Goal: Transaction & Acquisition: Purchase product/service

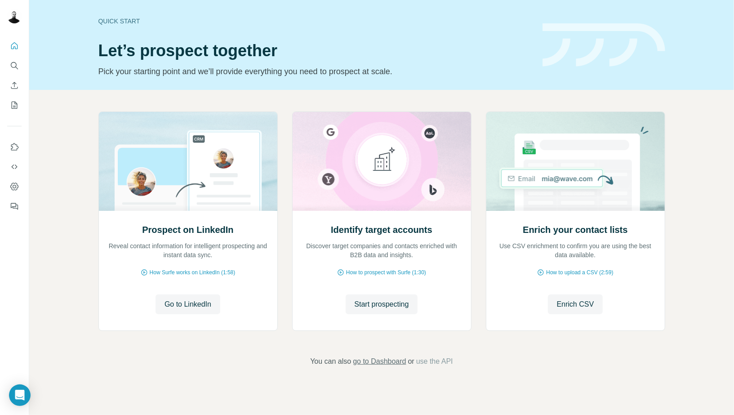
click at [372, 360] on span "go to Dashboard" at bounding box center [379, 361] width 53 height 11
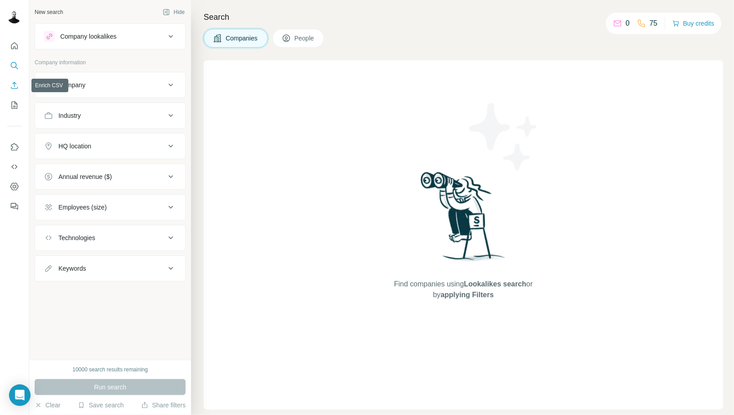
click at [14, 85] on icon "Enrich CSV" at bounding box center [14, 85] width 9 height 9
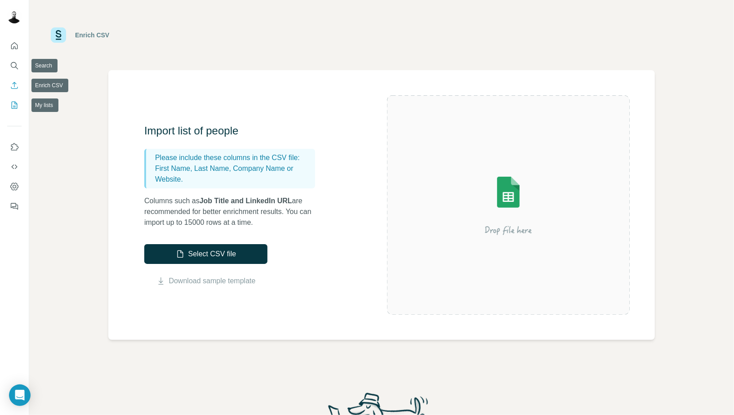
click at [9, 109] on button "My lists" at bounding box center [14, 105] width 14 height 16
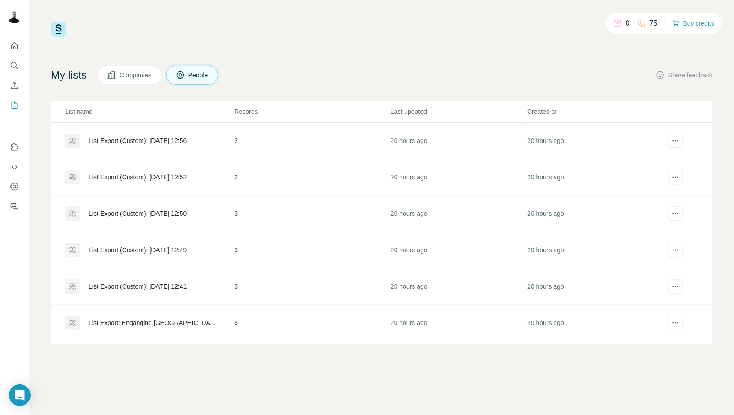
click at [155, 141] on div "List Export (Custom): [DATE] 12:56" at bounding box center [138, 140] width 98 height 9
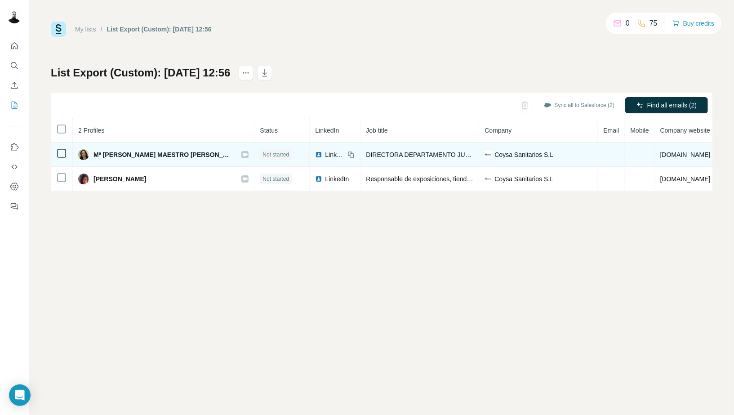
click at [243, 154] on icon at bounding box center [245, 154] width 5 height 3
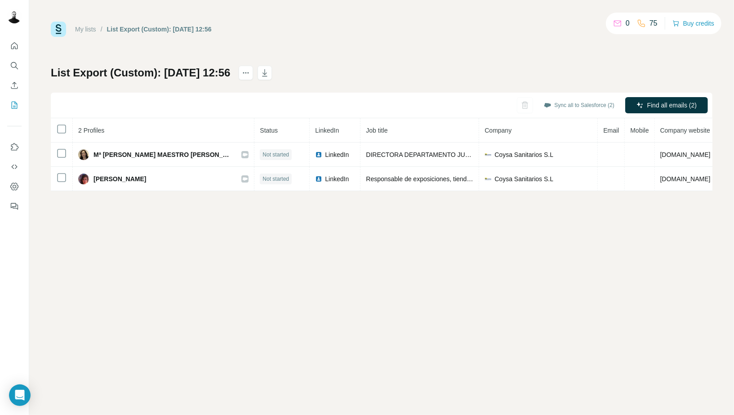
click at [54, 125] on th at bounding box center [62, 130] width 22 height 24
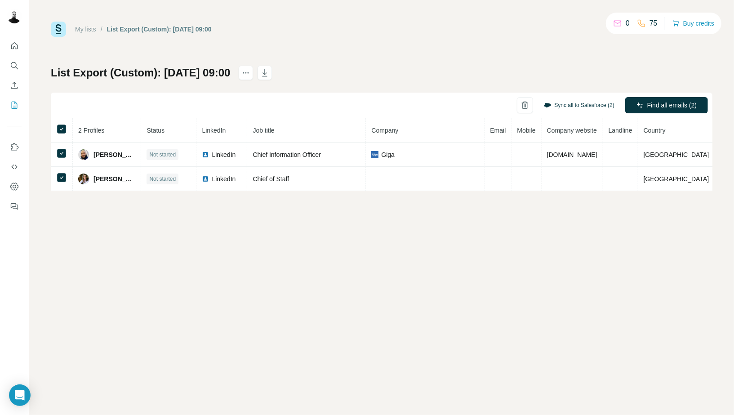
click at [603, 103] on button "Sync all to Salesforce (2)" at bounding box center [579, 104] width 83 height 13
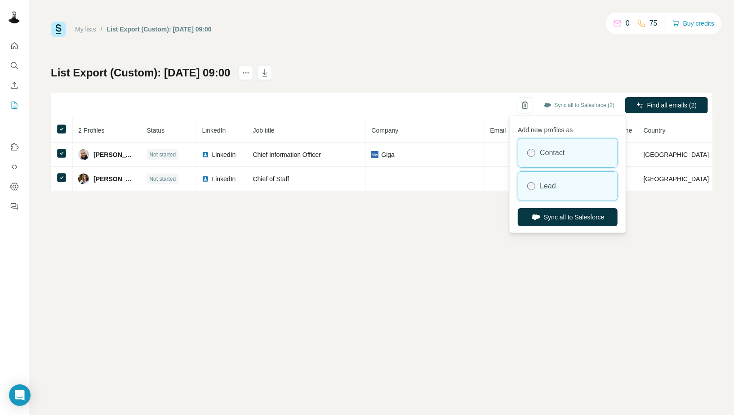
click at [561, 181] on div "Lead" at bounding box center [568, 186] width 99 height 29
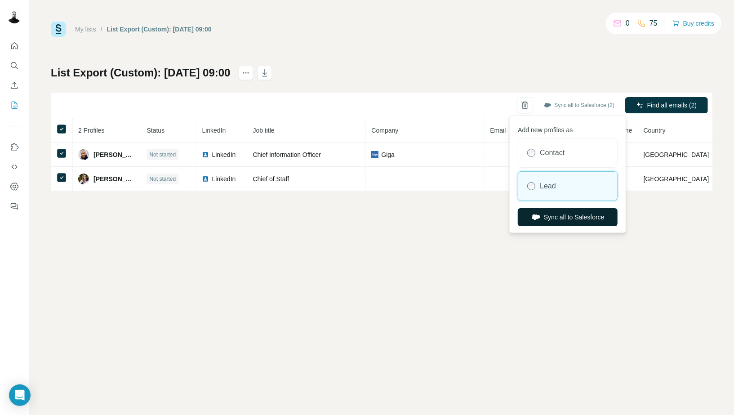
click at [547, 215] on button "Sync all to Salesforce" at bounding box center [568, 217] width 100 height 18
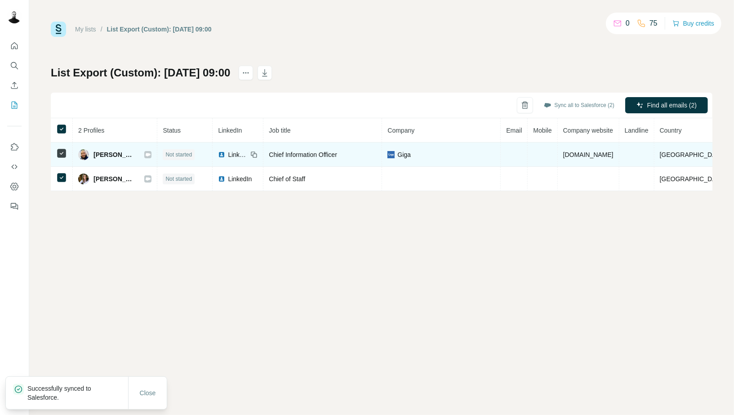
click at [148, 156] on icon at bounding box center [147, 154] width 5 height 7
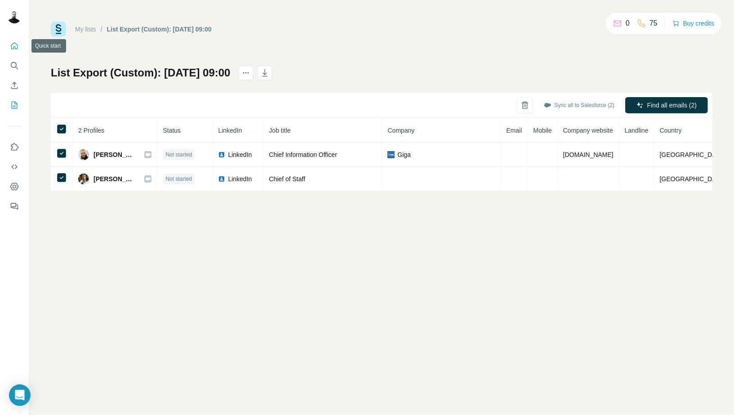
click at [10, 47] on icon "Quick start" at bounding box center [14, 45] width 9 height 9
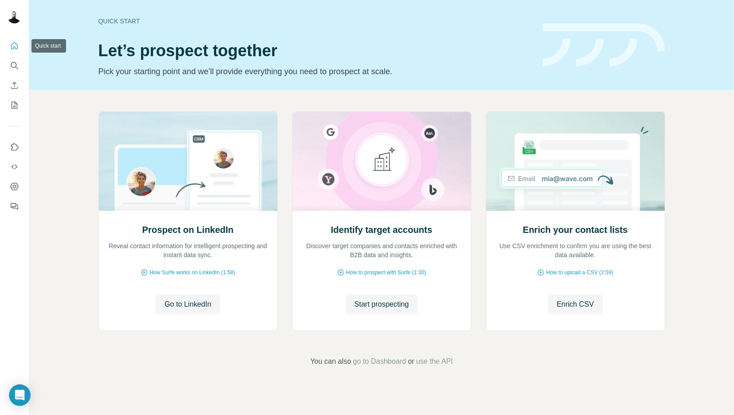
click at [9, 50] on button "Quick start" at bounding box center [14, 46] width 14 height 16
click at [12, 106] on icon "My lists" at bounding box center [14, 105] width 9 height 9
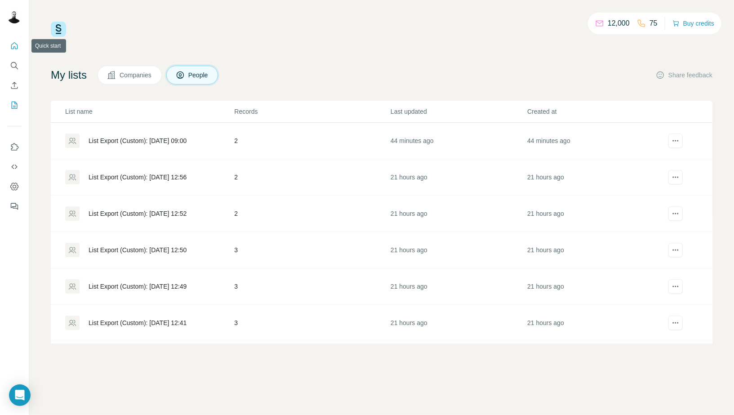
click at [17, 44] on icon "Quick start" at bounding box center [14, 45] width 9 height 9
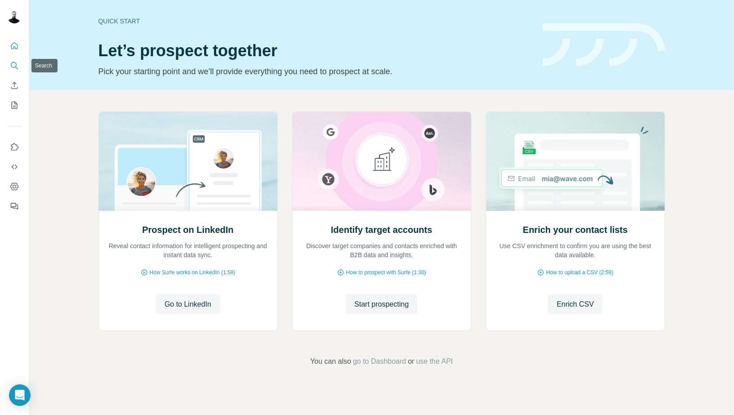
click at [12, 66] on icon "Search" at bounding box center [14, 65] width 9 height 9
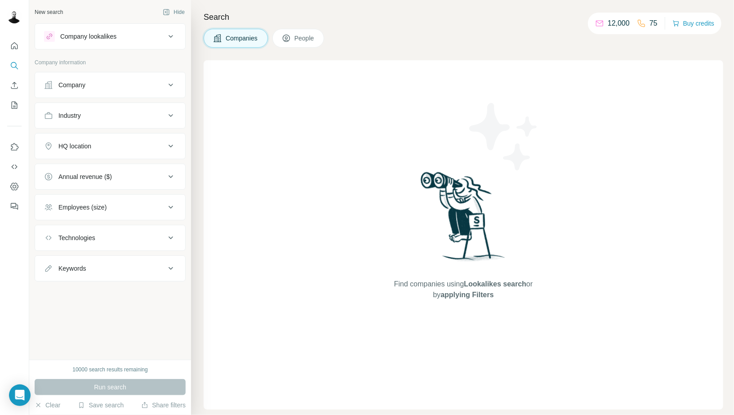
click at [15, 94] on nav at bounding box center [14, 76] width 14 height 76
click at [13, 88] on icon "Enrich CSV" at bounding box center [14, 85] width 9 height 9
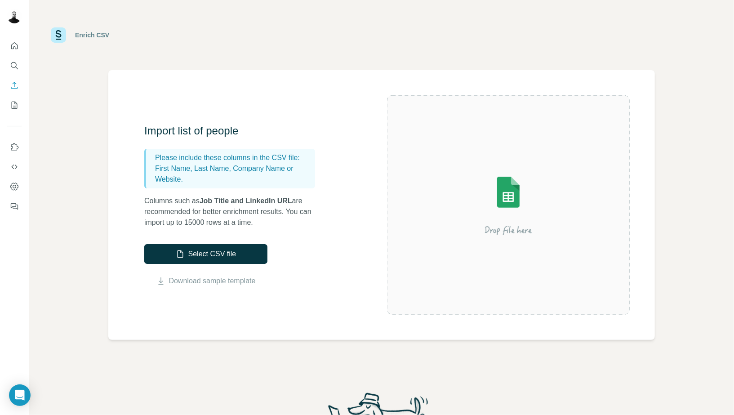
click at [457, 76] on div "Import list of people Please include these columns in the CSV file: First Name,…" at bounding box center [381, 205] width 547 height 270
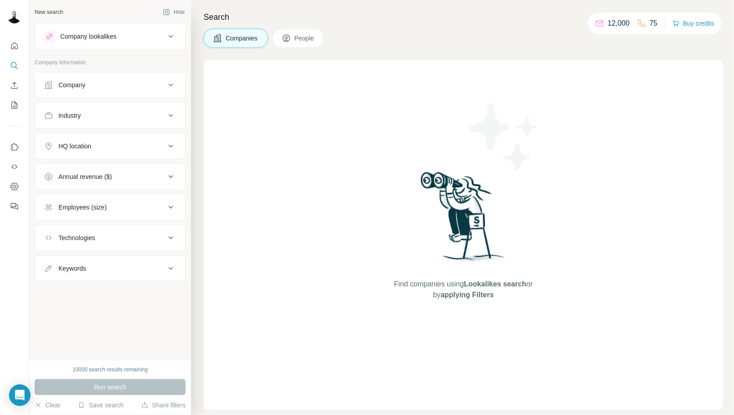
click at [611, 25] on p "12,000" at bounding box center [619, 23] width 22 height 11
click at [13, 54] on button "Quick start" at bounding box center [14, 46] width 14 height 16
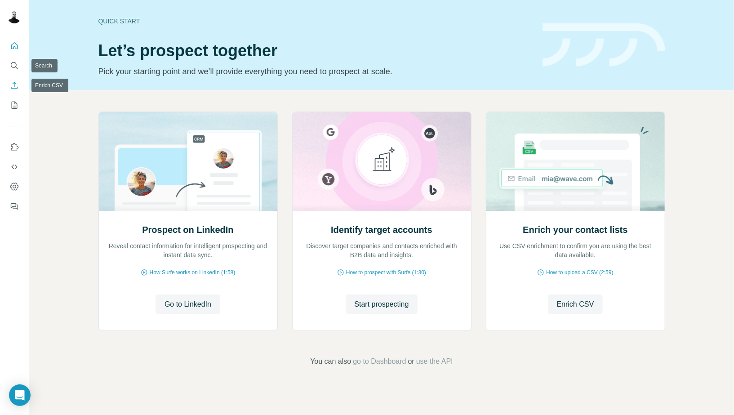
click at [15, 89] on icon "Enrich CSV" at bounding box center [14, 85] width 9 height 9
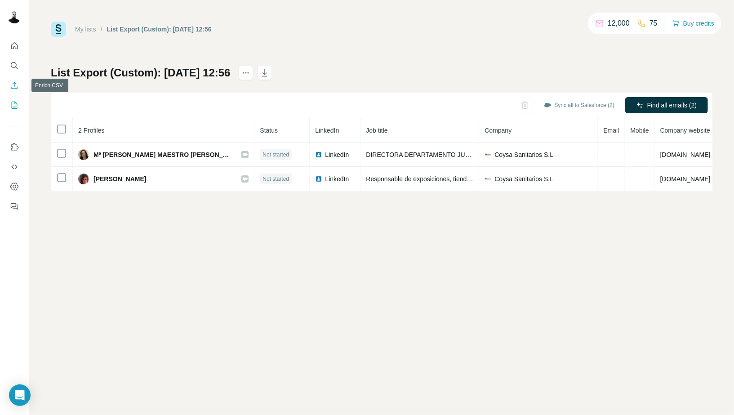
click at [16, 83] on icon "Enrich CSV" at bounding box center [14, 85] width 9 height 9
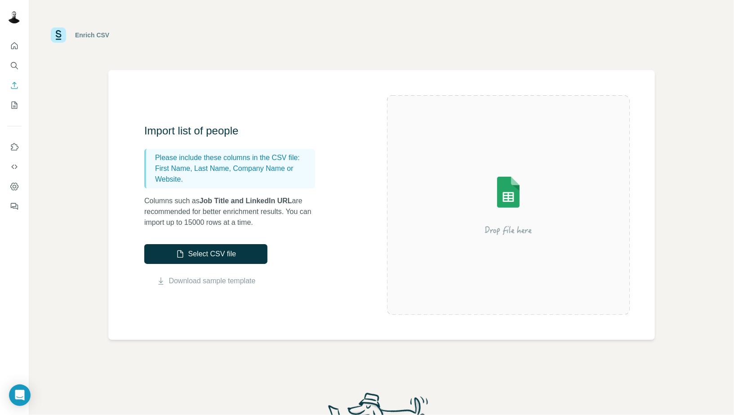
click at [7, 48] on button "Quick start" at bounding box center [14, 46] width 14 height 16
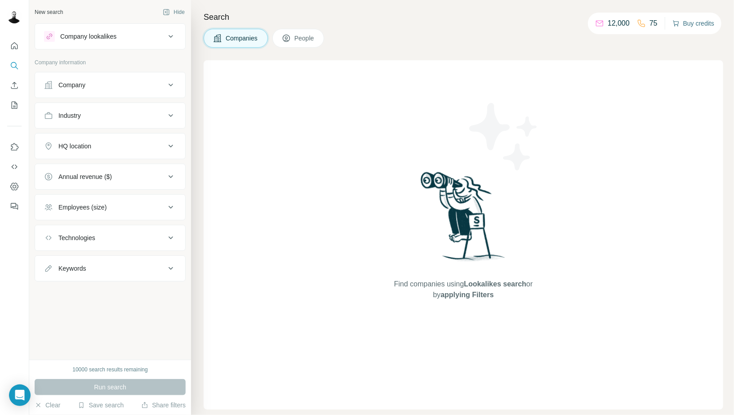
click at [685, 23] on button "Buy credits" at bounding box center [694, 23] width 42 height 13
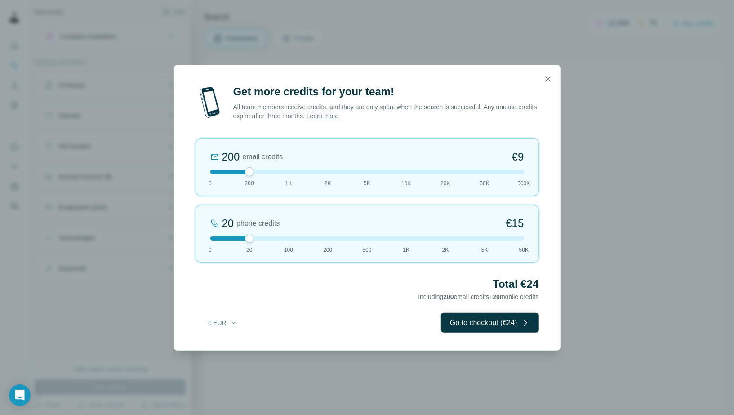
click at [440, 174] on div "200 email credits €9 0 200 1K 2K 5K 10K 20K 50K 500K" at bounding box center [368, 168] width 344 height 58
click at [465, 172] on div at bounding box center [367, 172] width 314 height 4
click at [485, 172] on div at bounding box center [367, 172] width 314 height 4
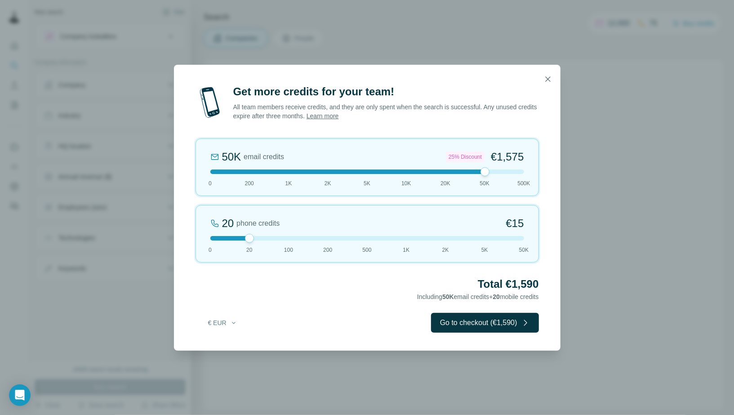
click at [447, 175] on div "50K email credits 25% Discount €1,575 0 200 1K 2K 5K 10K 20K 50K 500K" at bounding box center [368, 168] width 344 height 58
drag, startPoint x: 245, startPoint y: 242, endPoint x: 194, endPoint y: 235, distance: 51.8
click at [194, 235] on div "Get more credits for your team! All team members receive credits, and they are …" at bounding box center [367, 218] width 387 height 266
click at [219, 235] on div "20 phone credits €[PHONE_NUMBER] 1K 2K 5K 50K" at bounding box center [368, 234] width 344 height 58
click at [545, 82] on icon "button" at bounding box center [548, 79] width 9 height 9
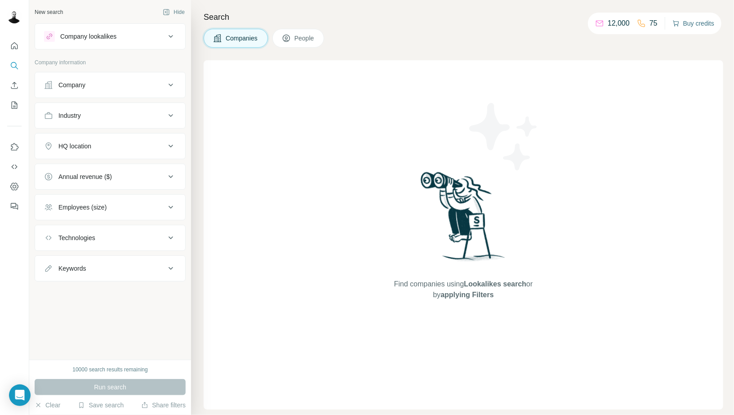
click at [689, 27] on button "Buy credits" at bounding box center [694, 23] width 42 height 13
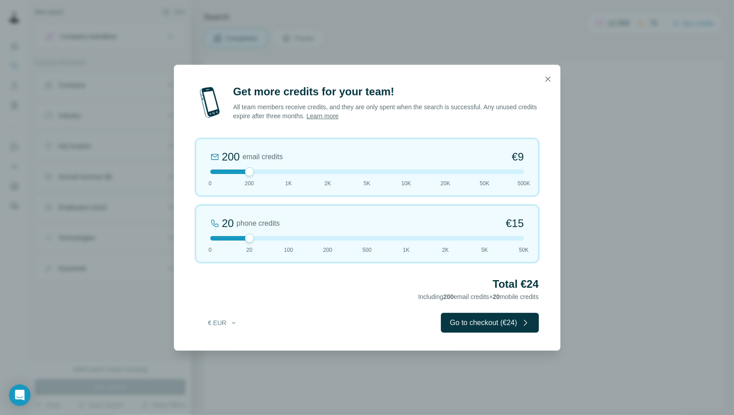
click at [434, 171] on div at bounding box center [367, 172] width 314 height 4
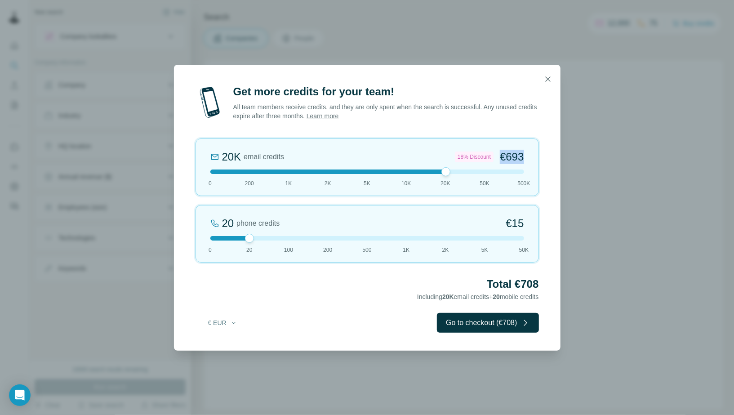
drag, startPoint x: 496, startPoint y: 157, endPoint x: 547, endPoint y: 156, distance: 50.4
click at [547, 156] on div "Get more credits for your team! All team members receive credits, and they are …" at bounding box center [367, 218] width 387 height 266
copy span "€693"
click at [550, 80] on icon "button" at bounding box center [548, 79] width 9 height 9
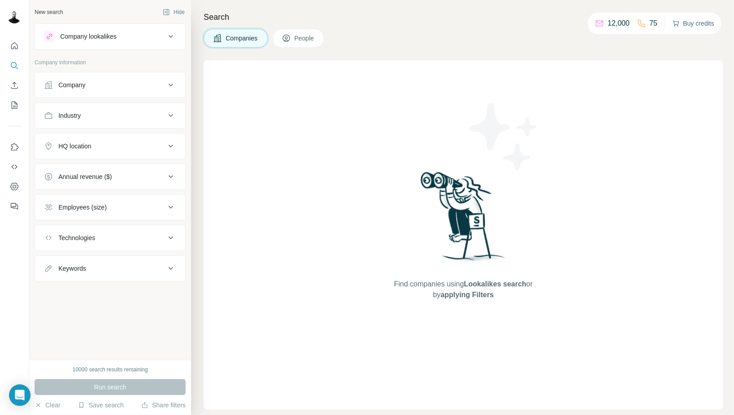
click at [690, 24] on button "Buy credits" at bounding box center [694, 23] width 42 height 13
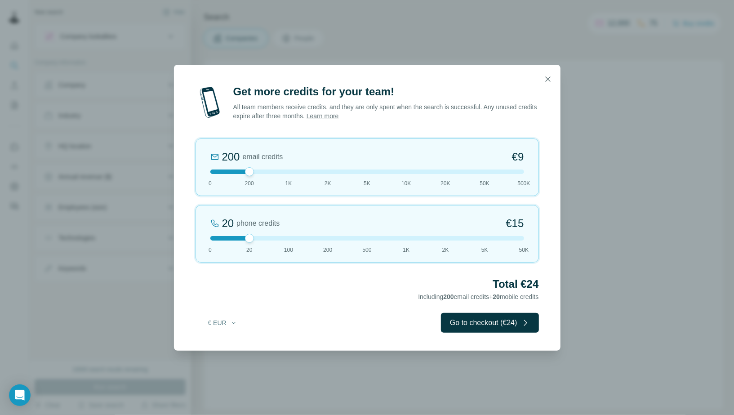
click at [544, 56] on div "Get more credits for your team! All team members receive credits, and they are …" at bounding box center [367, 207] width 734 height 415
click at [551, 80] on icon "button" at bounding box center [548, 79] width 9 height 9
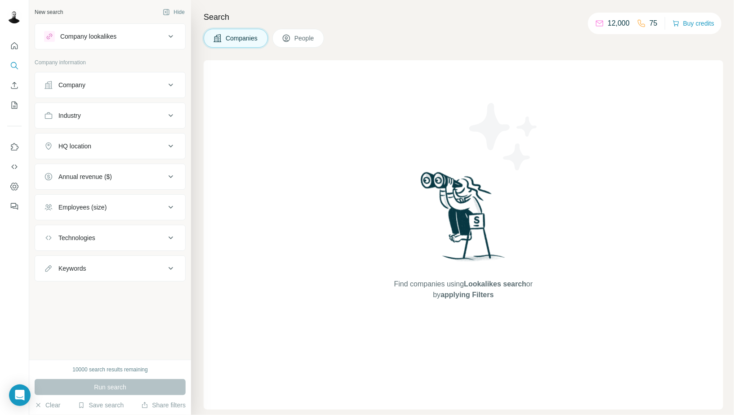
click at [16, 44] on icon "Quick start" at bounding box center [14, 45] width 9 height 9
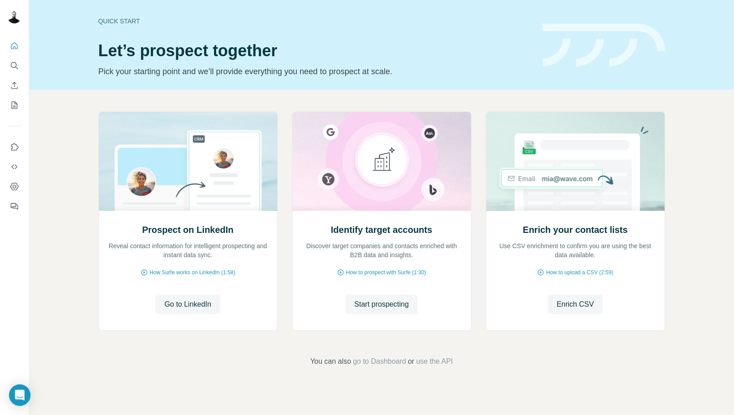
click at [412, 45] on h1 "Let’s prospect together" at bounding box center [315, 51] width 434 height 18
